Goal: Register for event/course

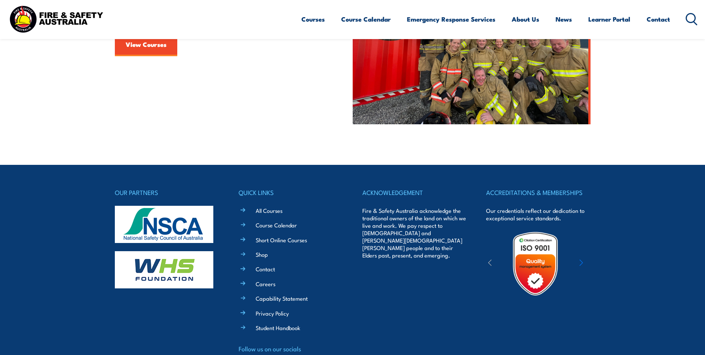
scroll to position [149, 0]
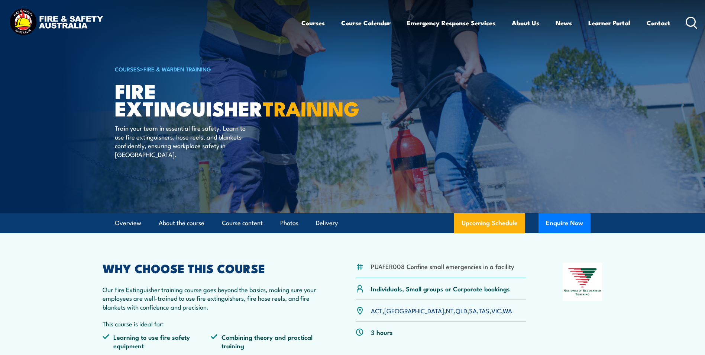
scroll to position [74, 0]
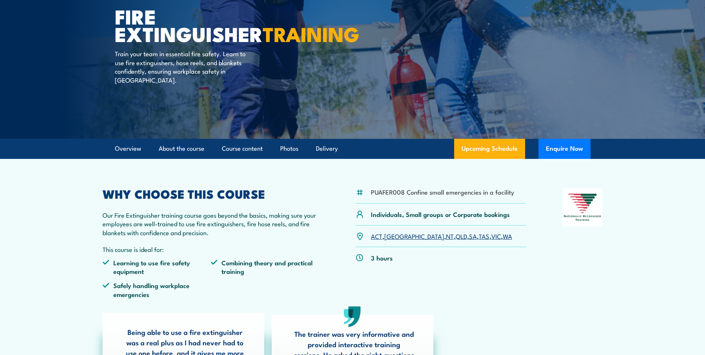
click at [456, 238] on link "QLD" at bounding box center [462, 235] width 12 height 9
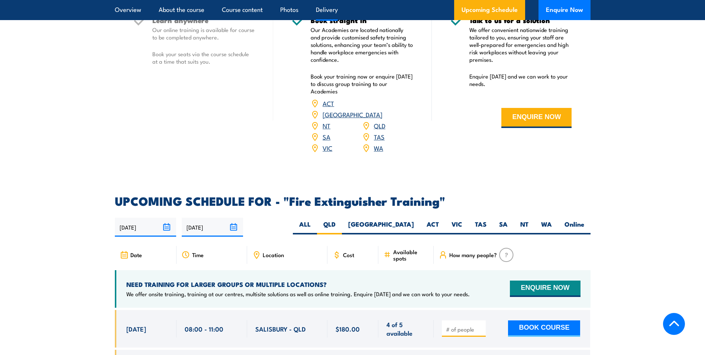
scroll to position [1062, 0]
